Goal: Find specific page/section: Find specific page/section

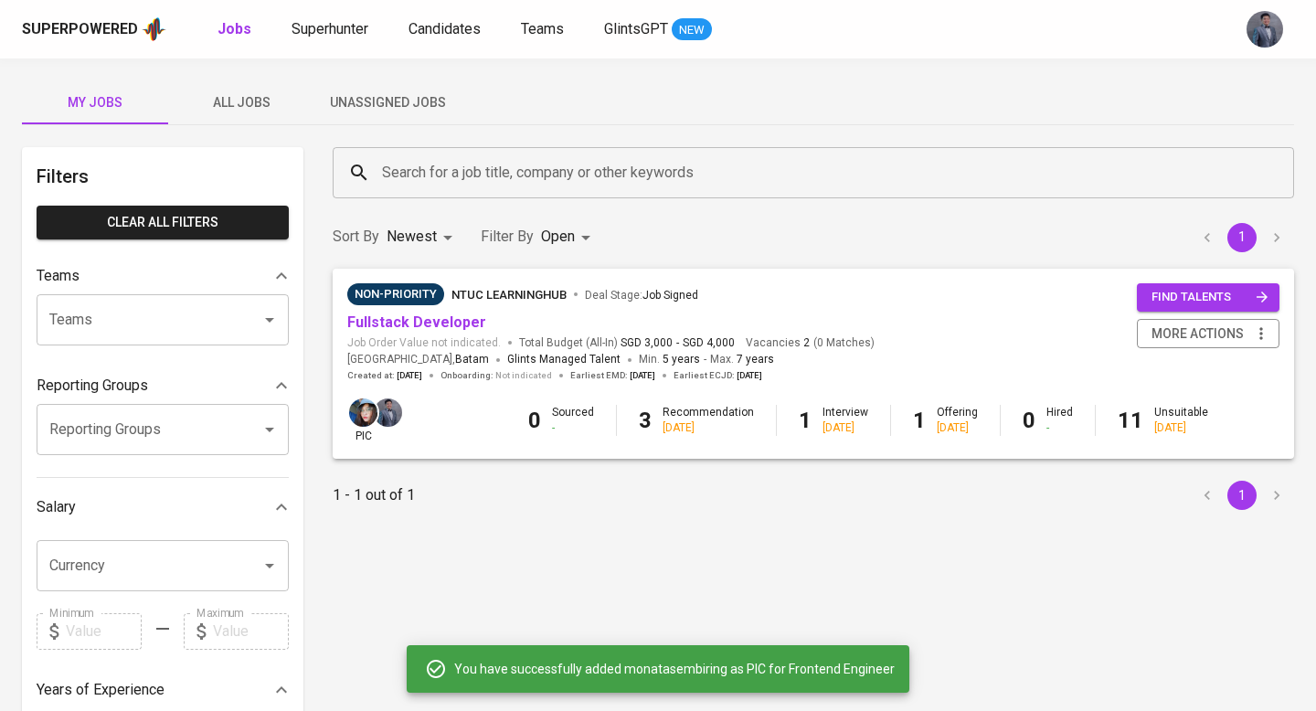
click at [369, 92] on span "Unassigned Jobs" at bounding box center [387, 102] width 124 height 23
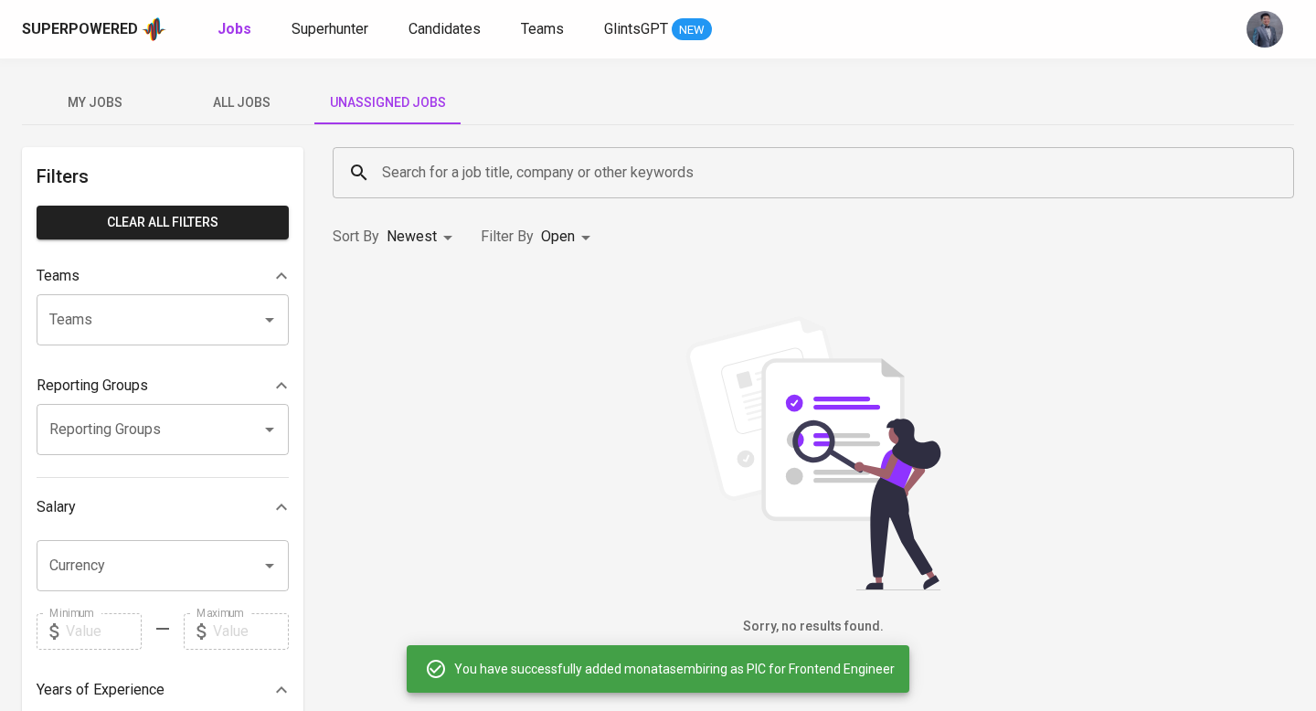
click at [409, 107] on span "Unassigned Jobs" at bounding box center [387, 102] width 124 height 23
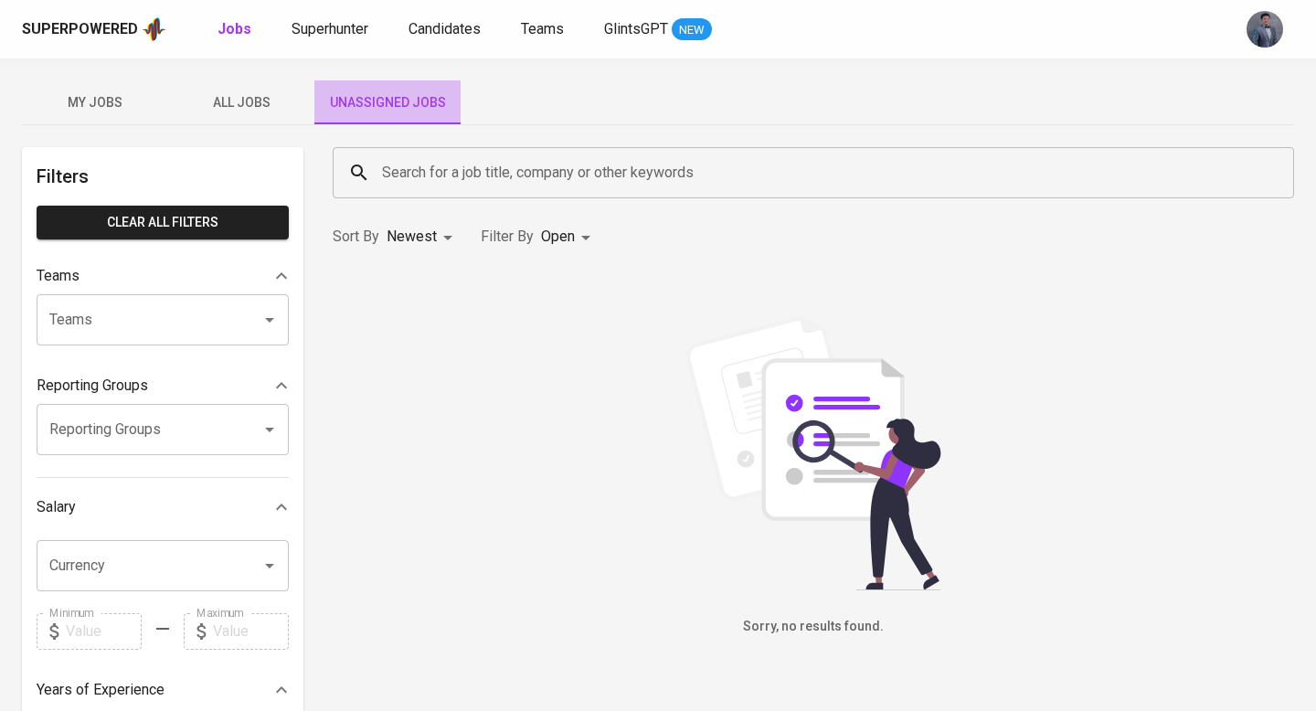
click at [394, 112] on span "Unassigned Jobs" at bounding box center [387, 102] width 124 height 23
